Goal: Transaction & Acquisition: Purchase product/service

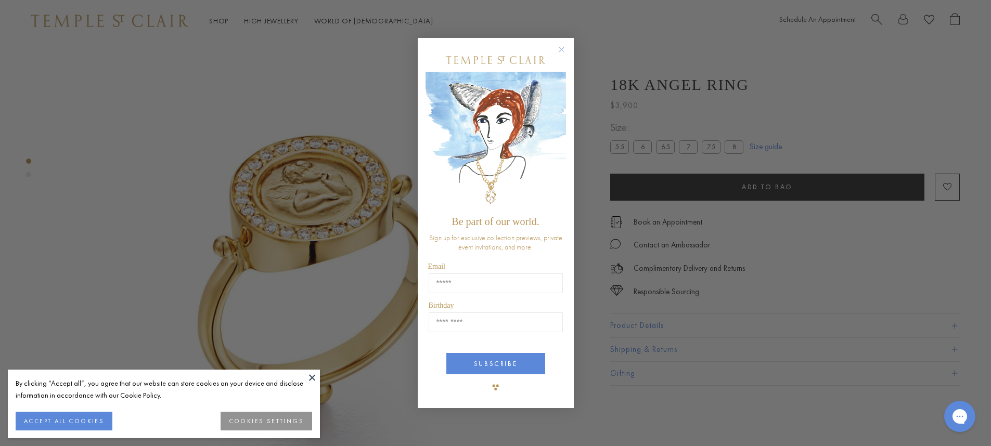
scroll to position [42, 0]
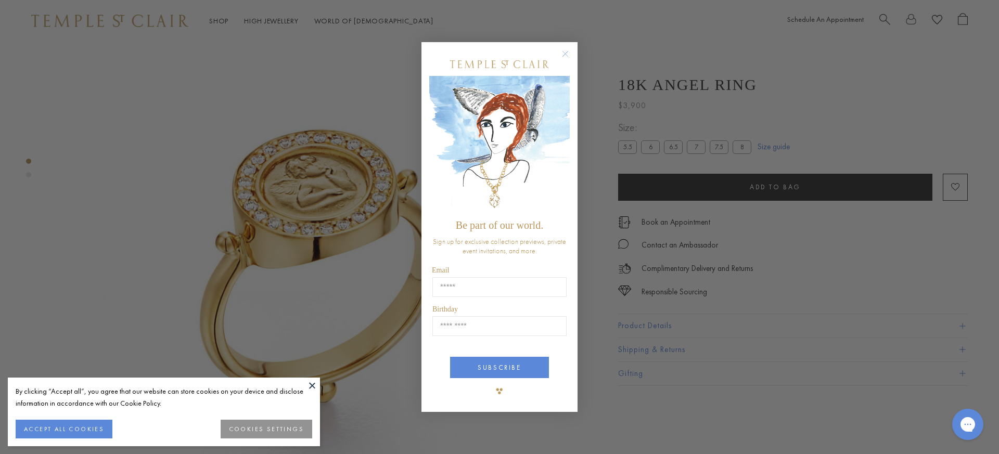
click at [832, 168] on div "Close dialog Be part of our world. Sign up for exclusive collection previews, p…" at bounding box center [499, 227] width 999 height 454
click at [716, 313] on div "Close dialog Be part of our world. Sign up for exclusive collection previews, p…" at bounding box center [499, 227] width 999 height 454
click at [570, 57] on circle "Close dialog" at bounding box center [565, 53] width 12 height 12
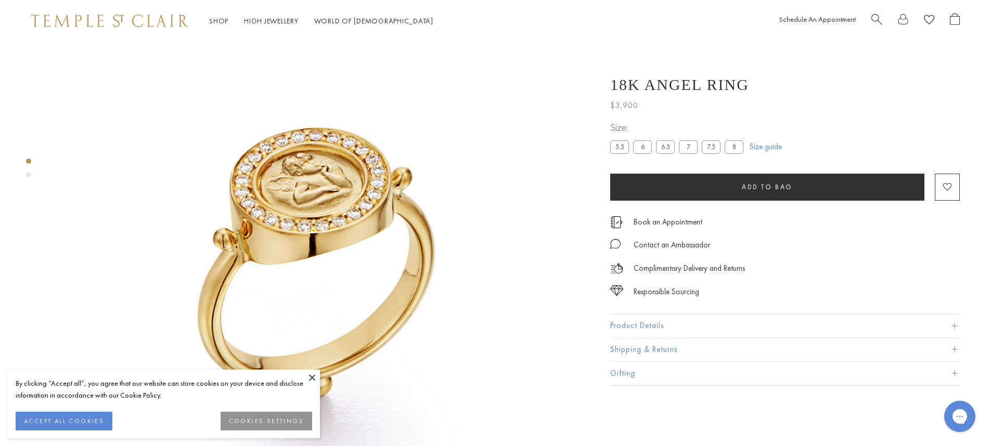
click at [691, 314] on div "**********" at bounding box center [785, 226] width 350 height 321
click at [689, 322] on button "Product Details" at bounding box center [785, 325] width 350 height 23
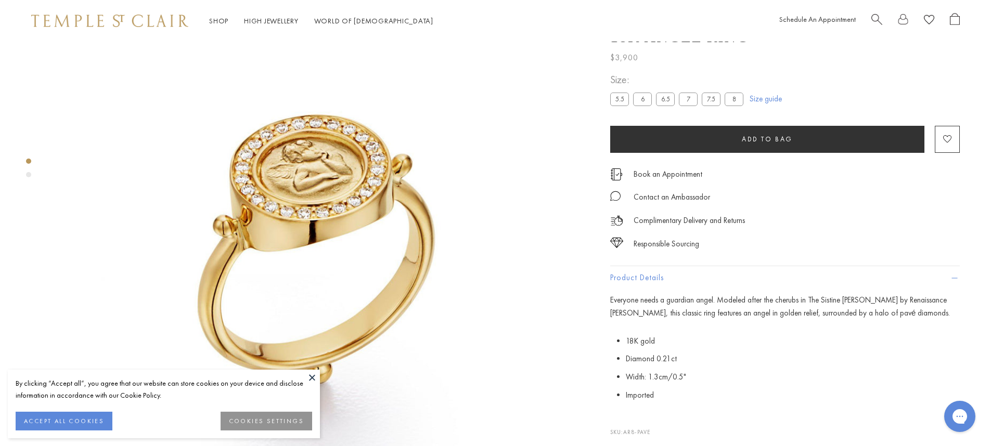
scroll to position [61, 0]
